Goal: Task Accomplishment & Management: Use online tool/utility

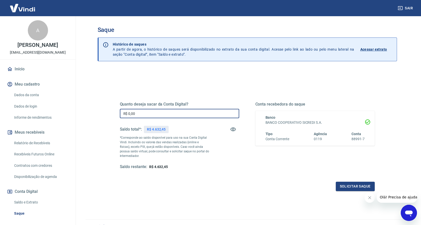
click at [142, 111] on input "R$ 0,00" at bounding box center [179, 113] width 119 height 9
click at [146, 112] on input "R$ 0,00" at bounding box center [179, 113] width 119 height 9
type input "R$ 4.632,45"
click at [361, 187] on button "Solicitar saque" at bounding box center [355, 186] width 39 height 9
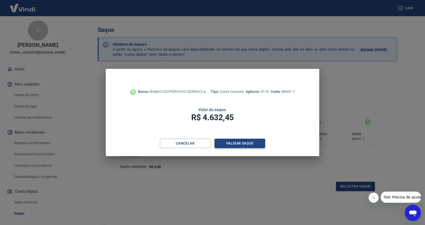
click at [236, 143] on button "Validar saque" at bounding box center [239, 143] width 51 height 9
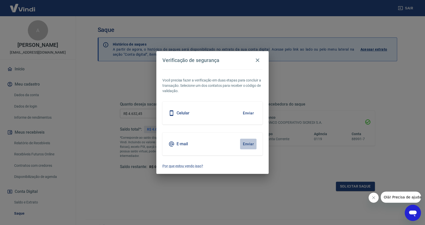
click at [247, 143] on button "Enviar" at bounding box center [248, 144] width 16 height 11
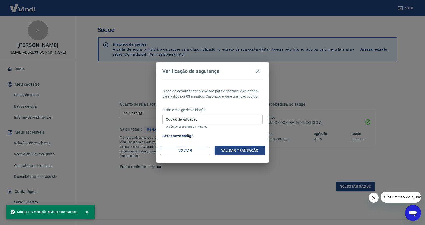
click at [177, 119] on input "Código de validação" at bounding box center [212, 119] width 100 height 9
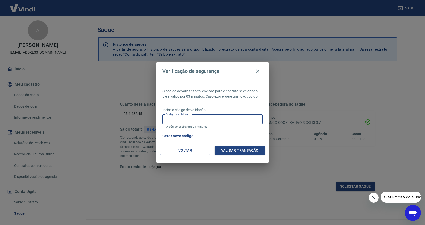
paste input "213239"
type input "213239"
click at [233, 150] on button "Validar transação" at bounding box center [239, 150] width 51 height 9
